Goal: Task Accomplishment & Management: Use online tool/utility

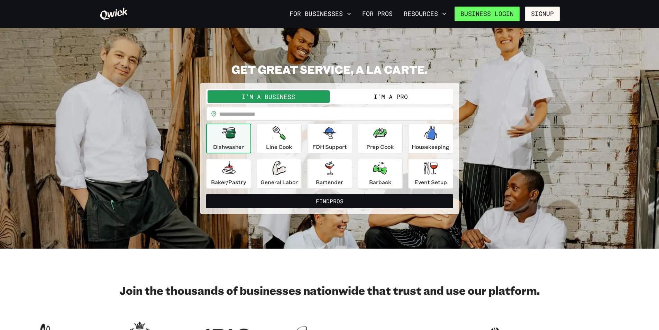
click at [500, 15] on link "Business Login" at bounding box center [487, 14] width 65 height 15
click at [387, 16] on link "For Pros" at bounding box center [378, 14] width 36 height 12
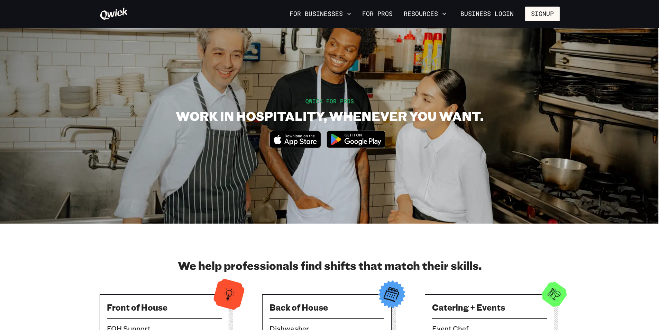
click at [450, 38] on section "QWICK FOR PROS WORK IN HOSPITALITY, WHENEVER YOU WANT. Download_on_the_App_Stor…" at bounding box center [329, 126] width 659 height 196
click at [443, 18] on button "Resources" at bounding box center [425, 14] width 48 height 12
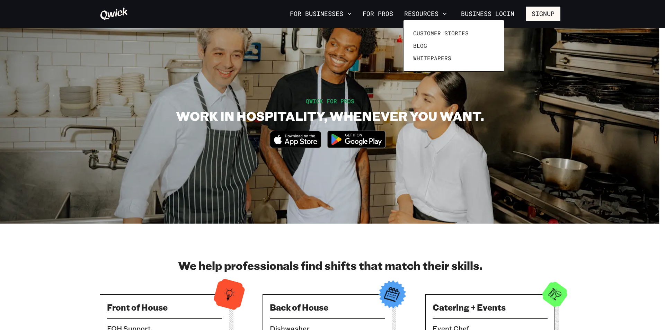
click at [351, 15] on div at bounding box center [332, 165] width 665 height 330
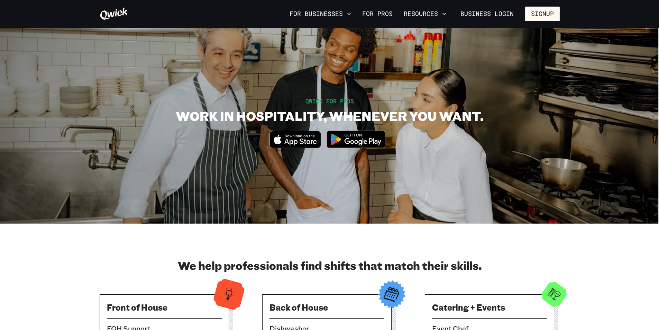
click at [351, 15] on icon "button" at bounding box center [349, 13] width 7 height 7
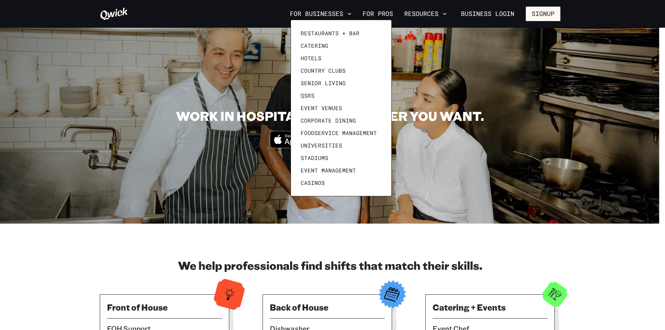
click at [476, 38] on div at bounding box center [332, 165] width 665 height 330
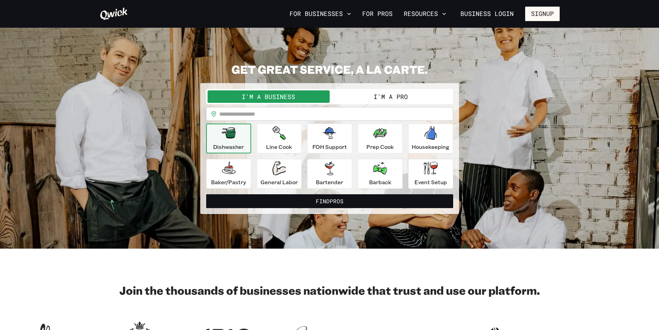
click at [373, 95] on button "I'm a Pro" at bounding box center [391, 96] width 122 height 12
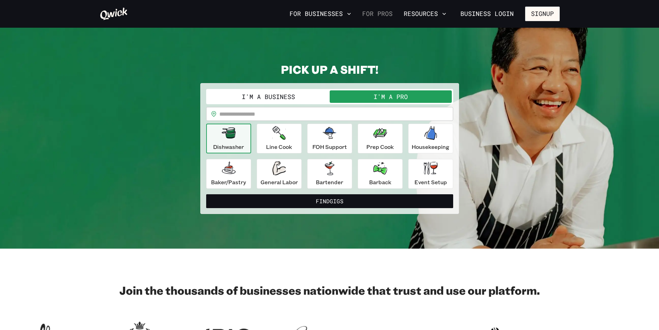
click at [384, 12] on link "For Pros" at bounding box center [378, 14] width 36 height 12
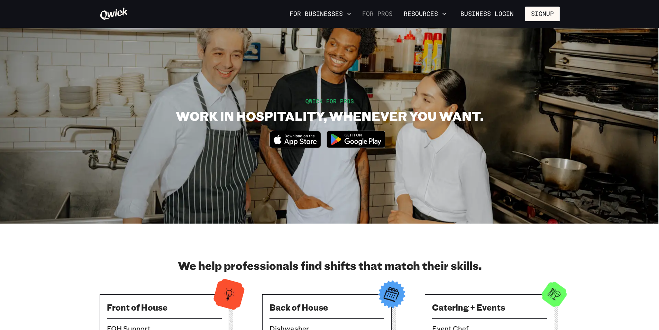
click at [386, 12] on link "For Pros" at bounding box center [378, 14] width 36 height 12
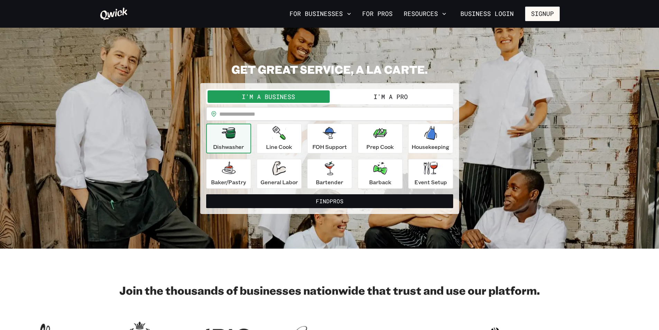
click at [352, 100] on button "I'm a Pro" at bounding box center [391, 96] width 122 height 12
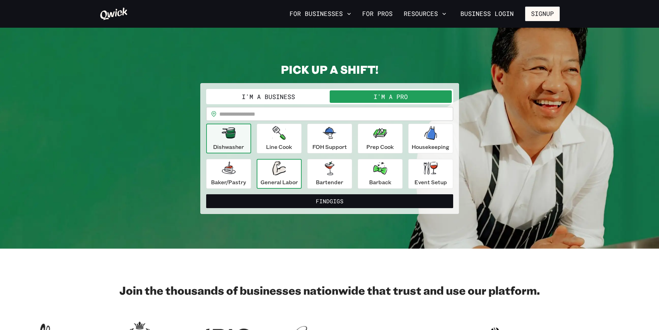
click at [276, 167] on icon "button" at bounding box center [279, 168] width 14 height 14
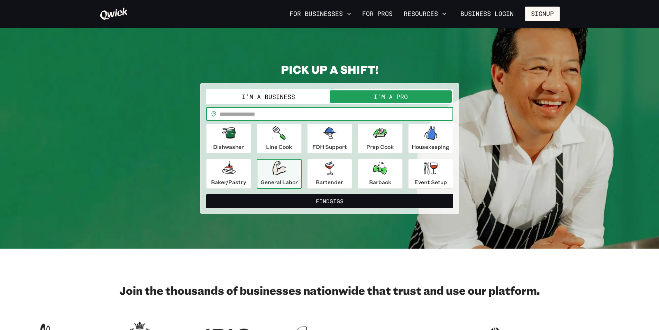
click at [266, 113] on input "text" at bounding box center [336, 114] width 234 height 14
type input "*****"
click at [206, 194] on button "Find Gigs" at bounding box center [329, 201] width 247 height 14
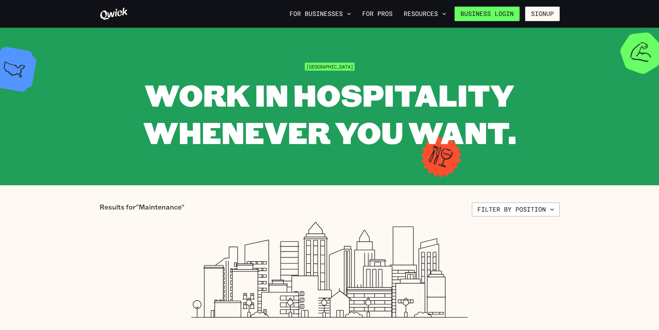
click at [513, 15] on link "Business Login" at bounding box center [487, 14] width 65 height 15
